Goal: Task Accomplishment & Management: Use online tool/utility

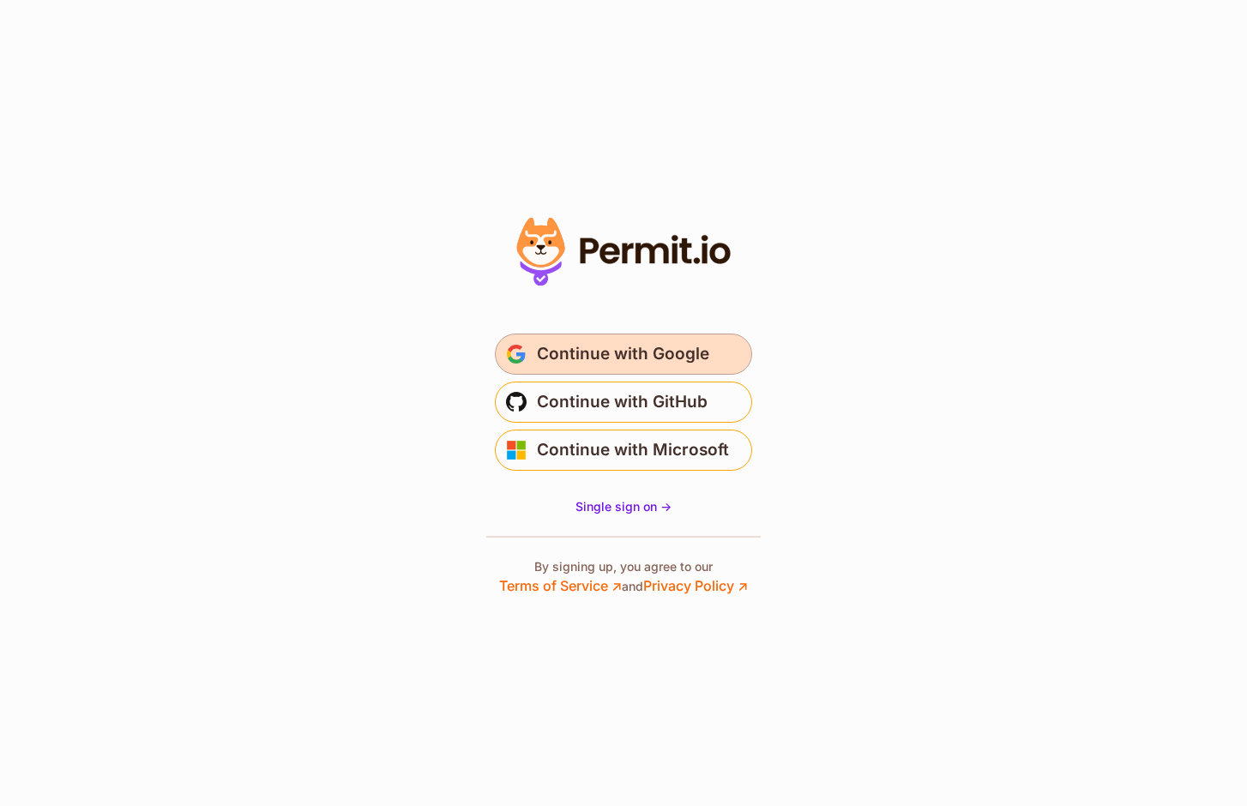
click at [587, 368] on button "Continue with Google" at bounding box center [623, 354] width 257 height 41
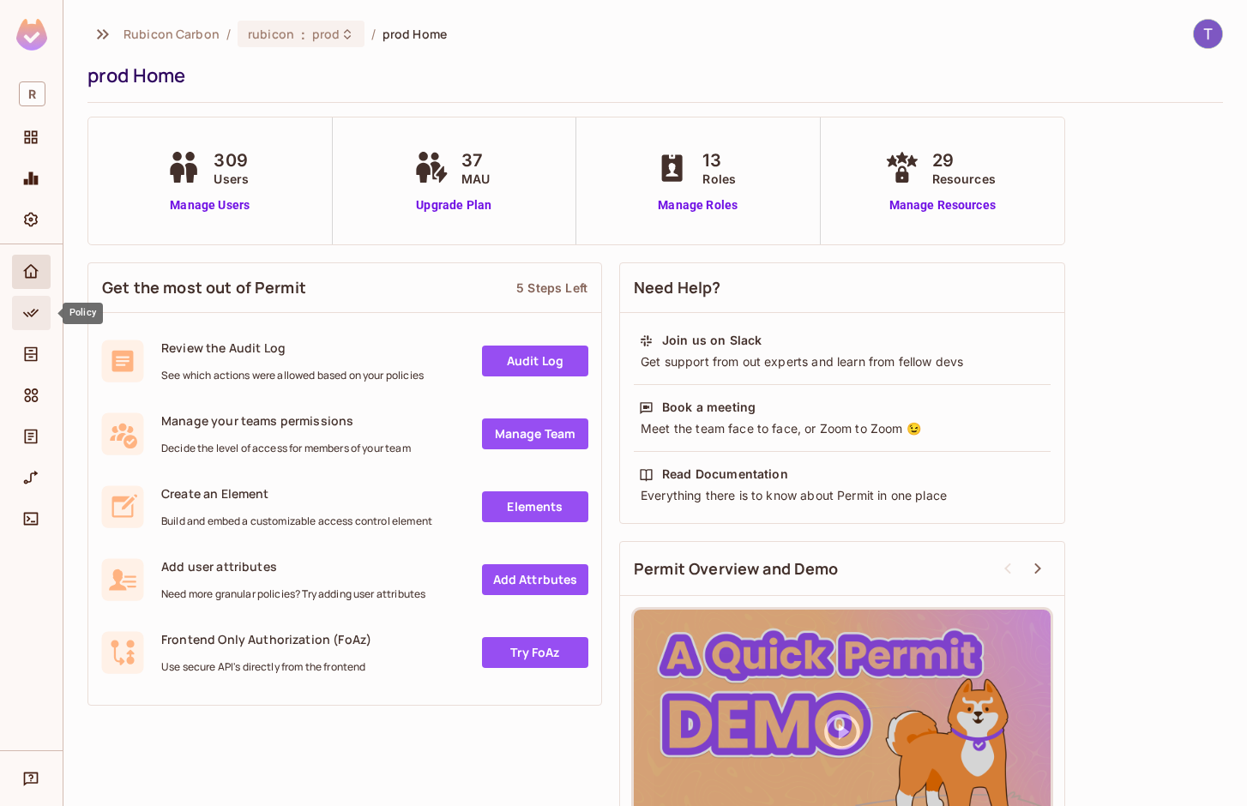
click at [21, 322] on span "Policy" at bounding box center [31, 313] width 21 height 21
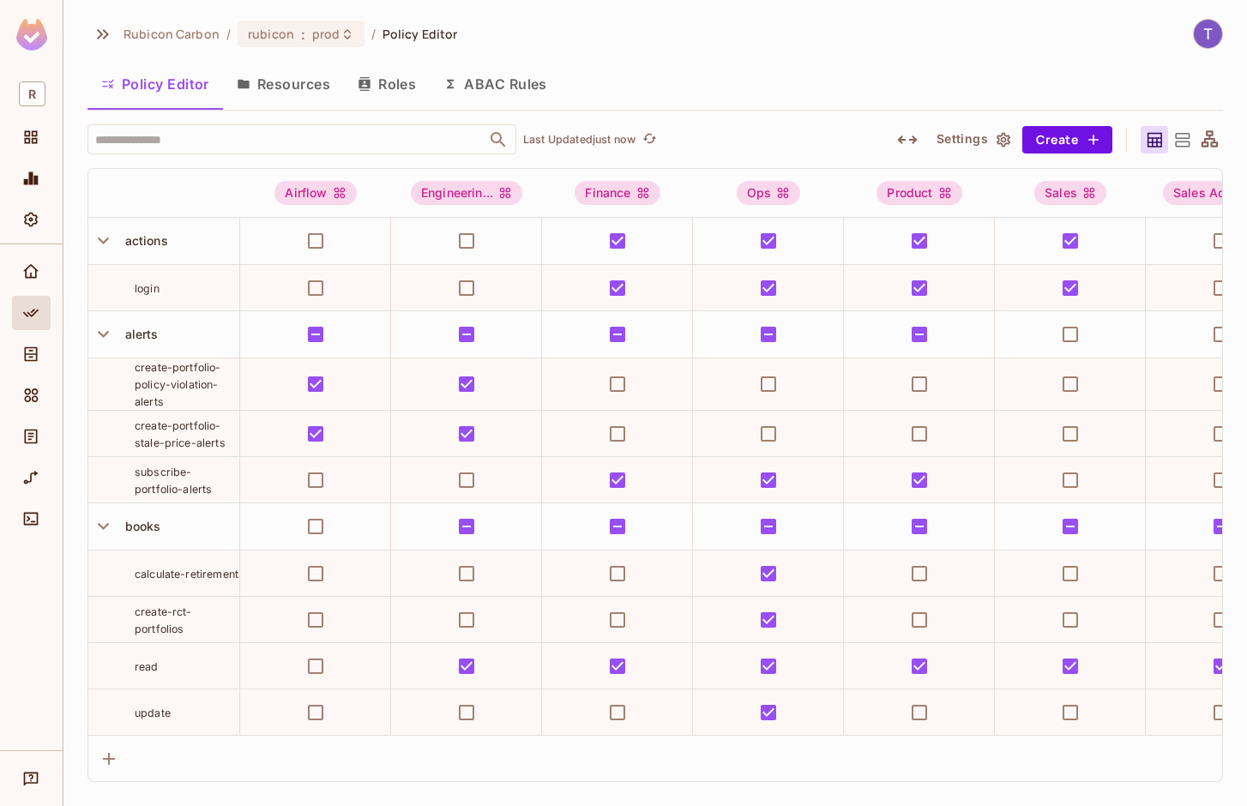
click at [153, 381] on span "create-portfolio-policy-violation-alerts" at bounding box center [178, 384] width 87 height 47
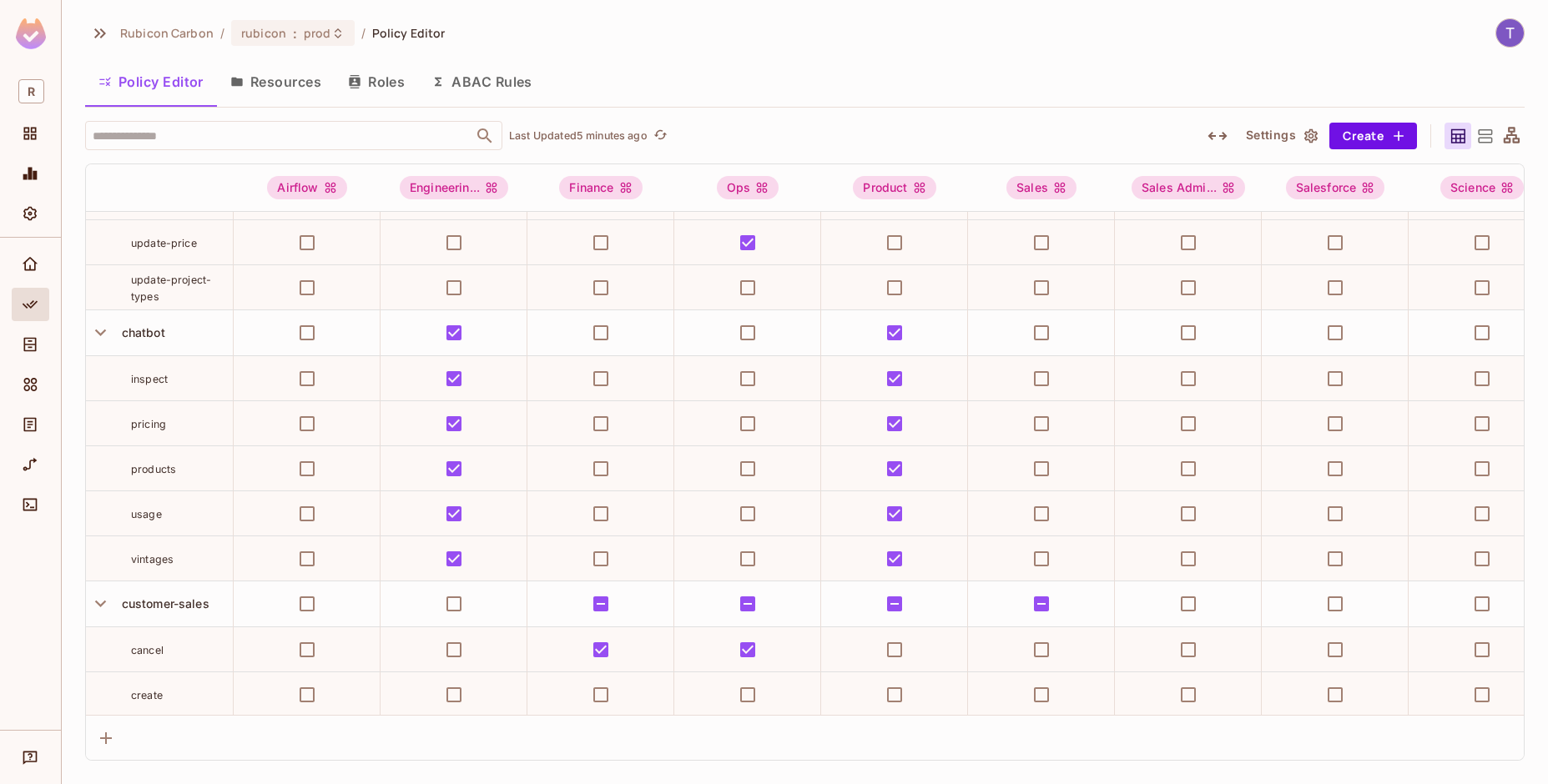
scroll to position [495, 0]
